Goal: Understand process/instructions: Learn how to perform a task or action

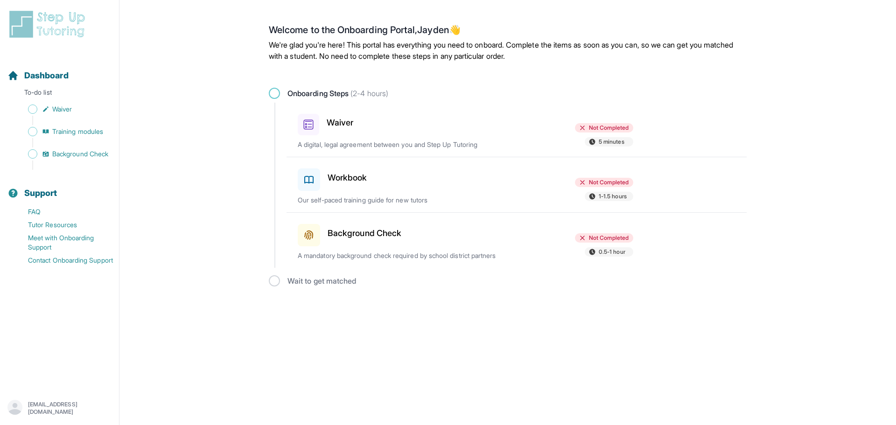
click at [276, 92] on span at bounding box center [274, 93] width 11 height 11
click at [349, 124] on h3 "Waiver" at bounding box center [340, 122] width 27 height 13
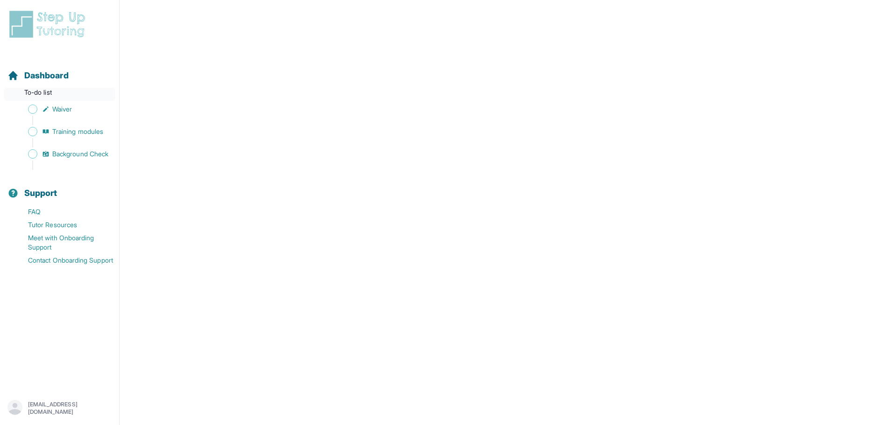
scroll to position [1379, 0]
click at [69, 110] on span "Waiver" at bounding box center [62, 109] width 20 height 9
click at [44, 95] on p "To-do list" at bounding box center [60, 94] width 112 height 13
click at [28, 109] on link "Waiver" at bounding box center [63, 109] width 112 height 13
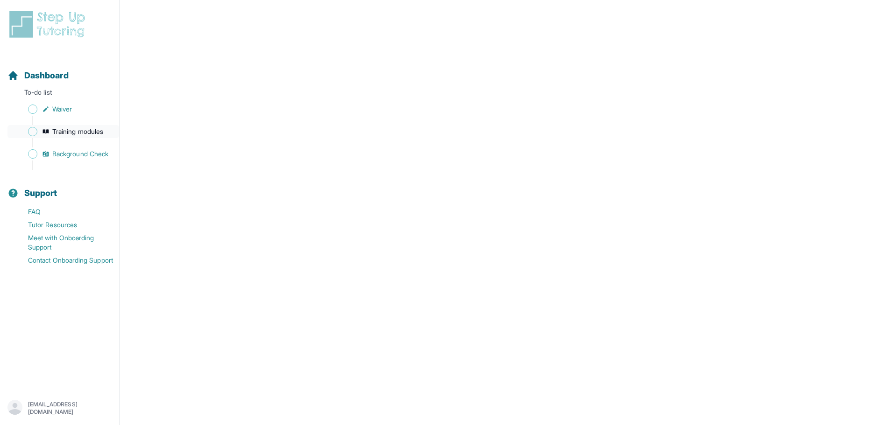
click at [38, 129] on link "Training modules" at bounding box center [63, 131] width 112 height 13
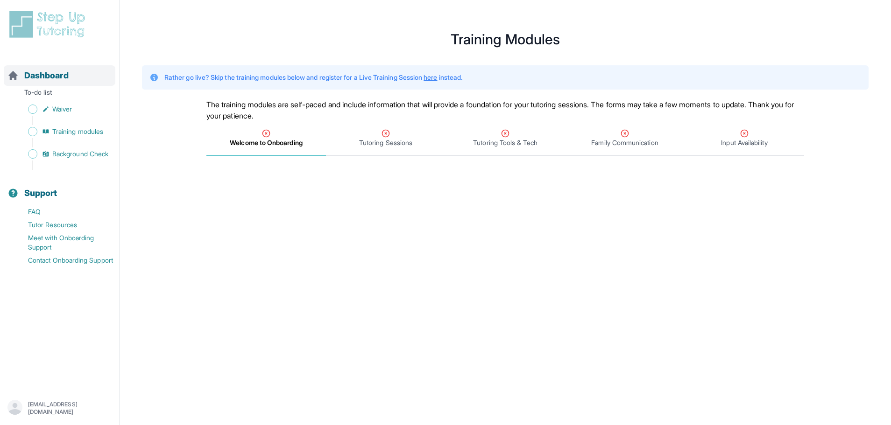
click at [35, 78] on span "Dashboard" at bounding box center [46, 75] width 44 height 13
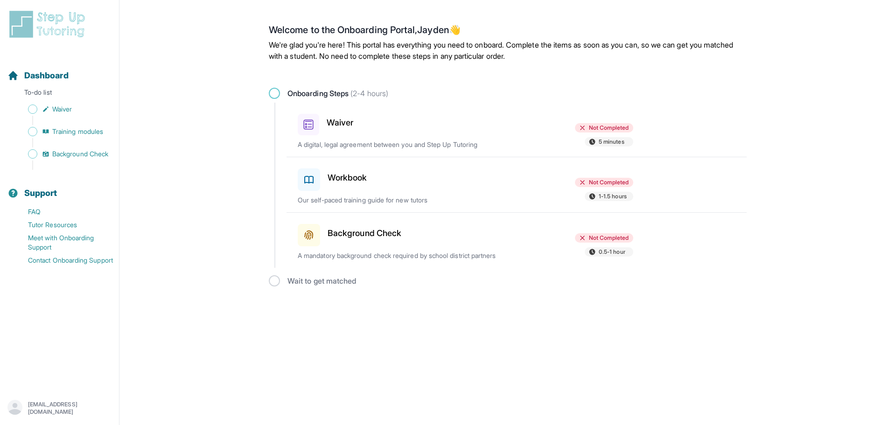
click at [335, 116] on h3 "Waiver" at bounding box center [340, 122] width 27 height 13
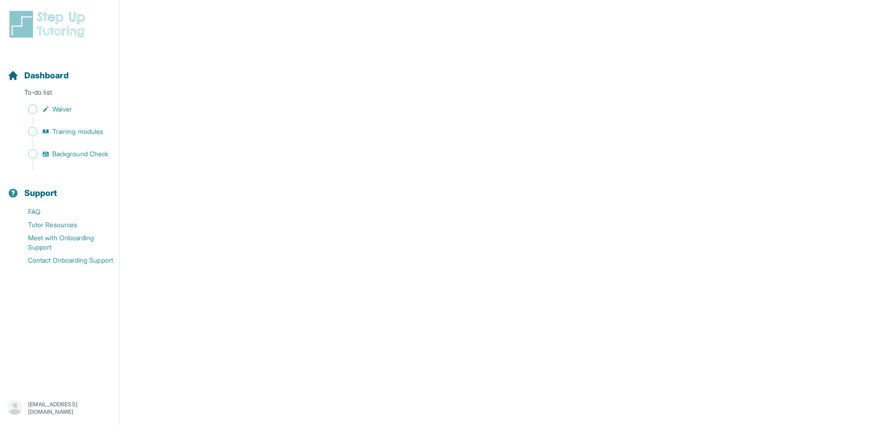
scroll to position [1565, 0]
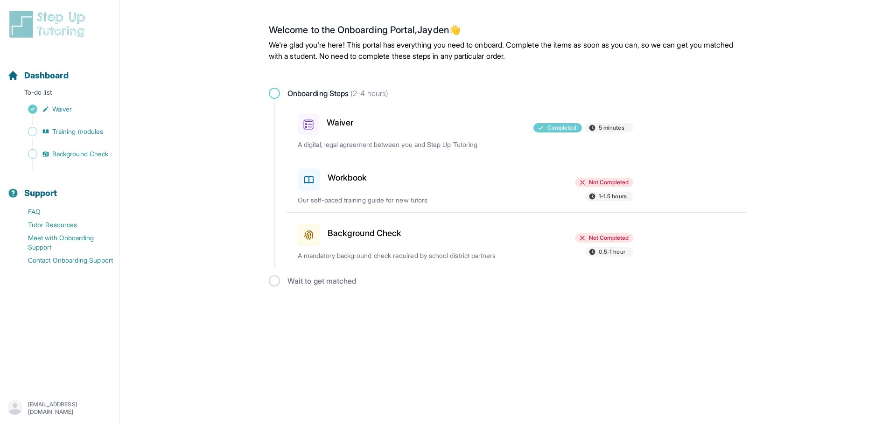
click at [347, 176] on h3 "Workbook" at bounding box center [348, 177] width 40 height 13
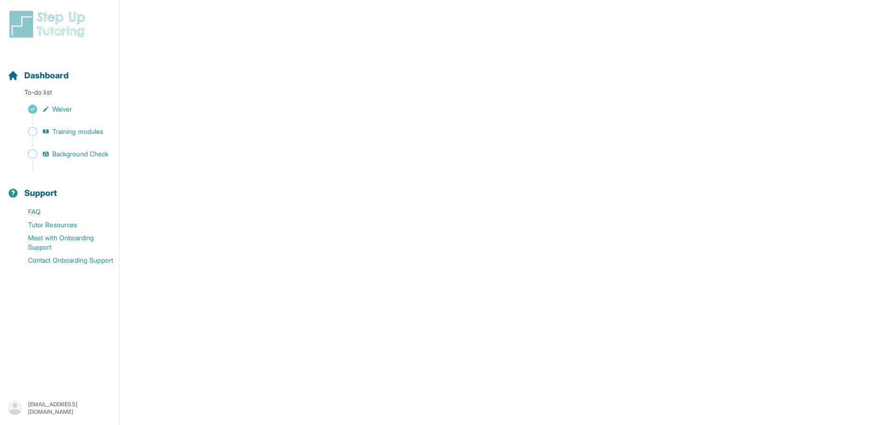
scroll to position [336, 0]
click at [66, 150] on span "Background Check" at bounding box center [80, 153] width 56 height 9
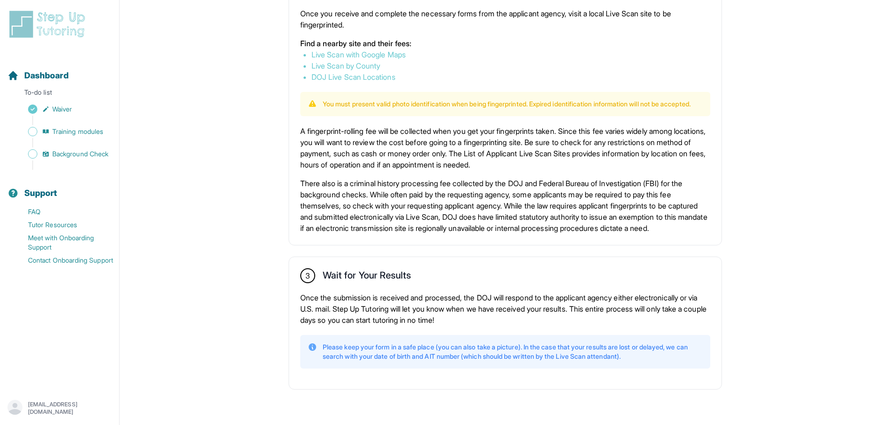
scroll to position [560, 0]
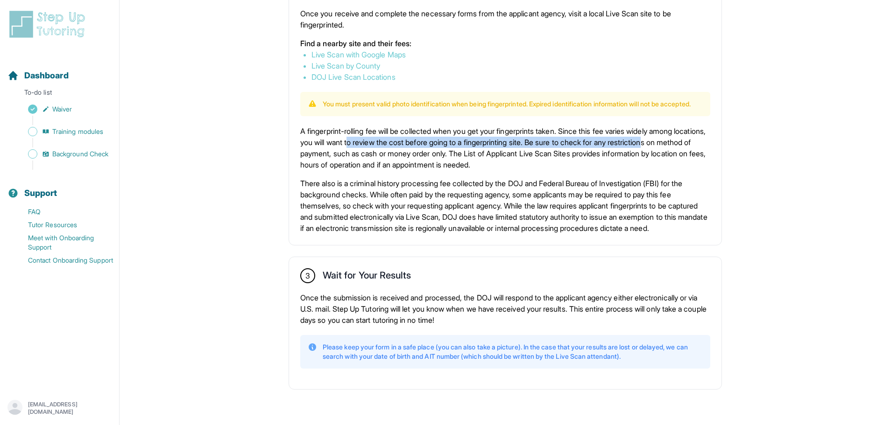
drag, startPoint x: 387, startPoint y: 149, endPoint x: 701, endPoint y: 147, distance: 313.7
click at [701, 147] on p "A fingerprint-rolling fee will be collected when you get your fingerprints take…" at bounding box center [505, 148] width 410 height 45
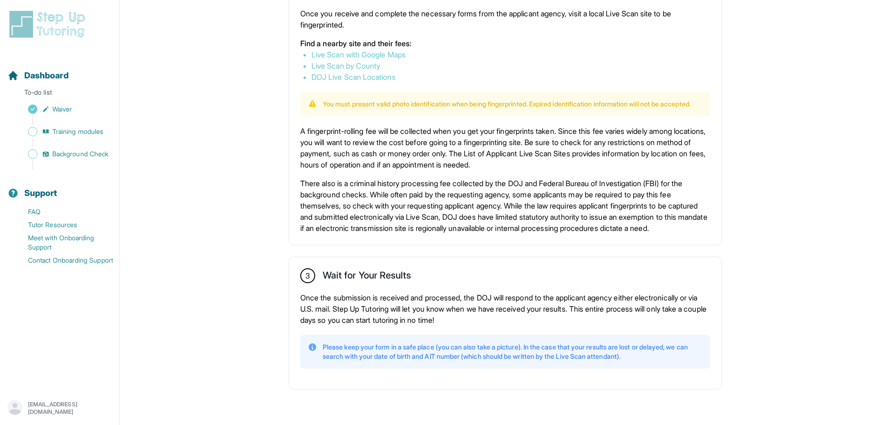
click at [485, 168] on p "A fingerprint-rolling fee will be collected when you get your fingerprints take…" at bounding box center [505, 148] width 410 height 45
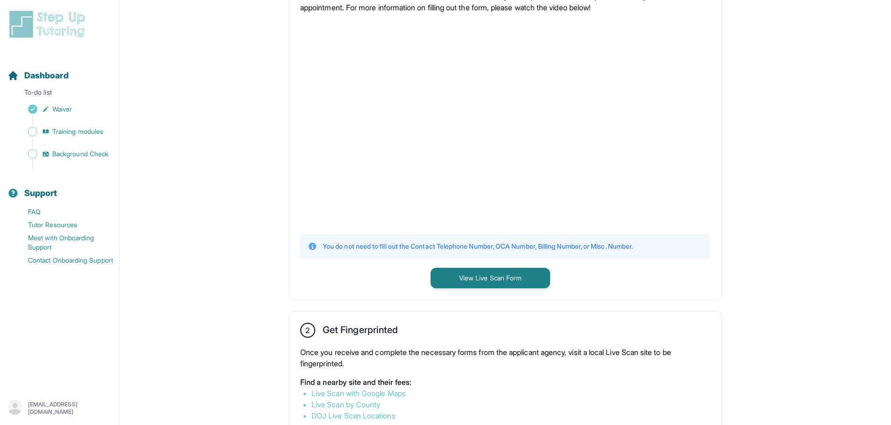
scroll to position [155, 0]
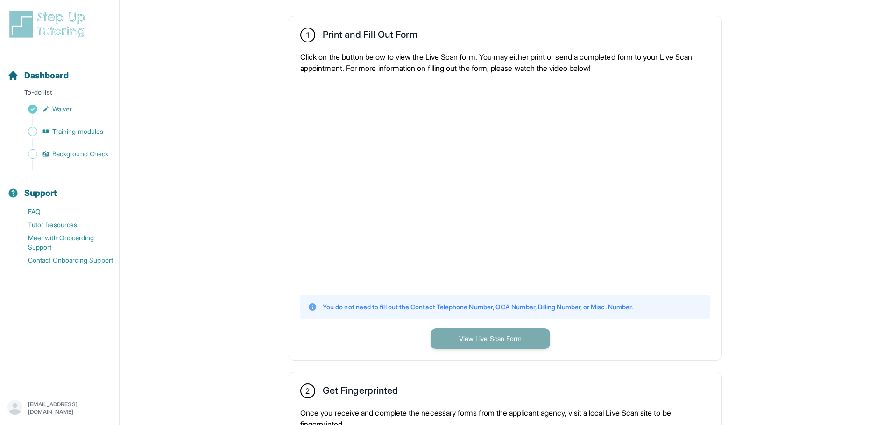
click at [480, 331] on button "View Live Scan Form" at bounding box center [490, 339] width 120 height 21
drag, startPoint x: 401, startPoint y: 309, endPoint x: 459, endPoint y: 307, distance: 58.4
click at [457, 307] on p "You do not need to fill out the Contact Telephone Number, OCA Number, Billing N…" at bounding box center [478, 307] width 310 height 9
click at [520, 308] on p "You do not need to fill out the Contact Telephone Number, OCA Number, Billing N…" at bounding box center [478, 307] width 310 height 9
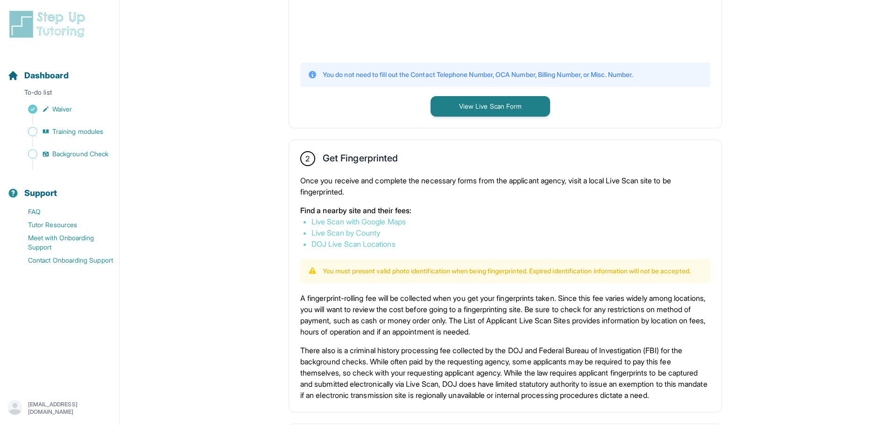
scroll to position [388, 0]
click at [59, 132] on span "Training modules" at bounding box center [77, 131] width 51 height 9
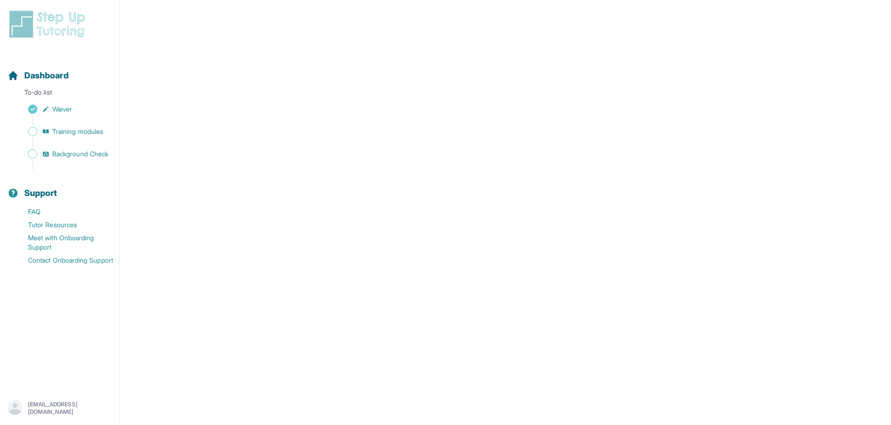
scroll to position [336, 0]
